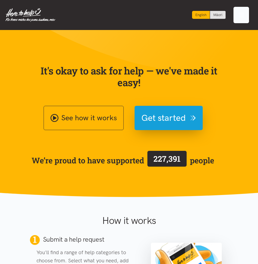
click at [242, 11] on span "Toggle navigation" at bounding box center [241, 14] width 7 height 7
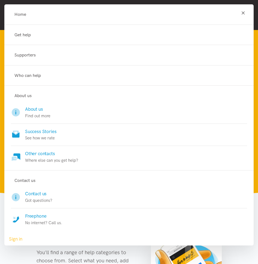
click at [244, 13] on icon "Toggle navigation" at bounding box center [243, 12] width 5 height 5
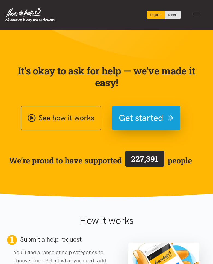
click at [187, 16] on button "Toggle navigation" at bounding box center [195, 14] width 23 height 19
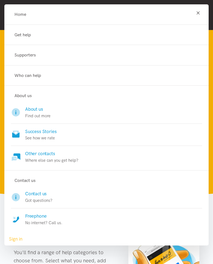
click at [197, 12] on icon "Toggle navigation" at bounding box center [197, 12] width 5 height 5
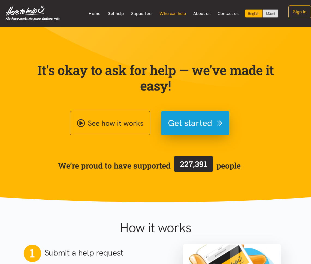
click at [171, 17] on link "Who can help" at bounding box center [173, 13] width 34 height 11
